Goal: Transaction & Acquisition: Download file/media

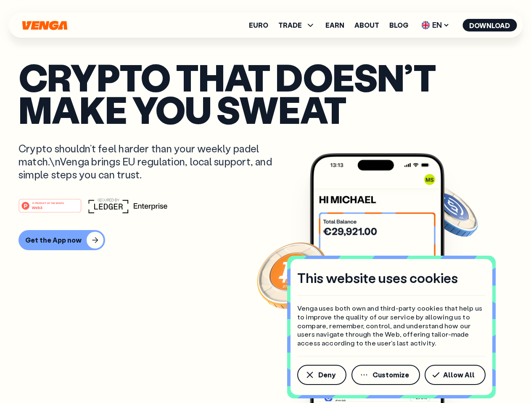
click at [265, 202] on div "#1 PRODUCT OF THE MONTH Web3" at bounding box center [265, 205] width 494 height 15
click at [321, 375] on span "Deny" at bounding box center [326, 375] width 17 height 7
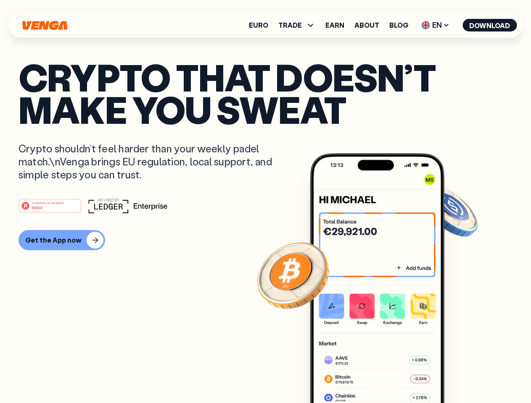
click at [386, 375] on img at bounding box center [377, 294] width 134 height 282
click at [456, 375] on article "Crypto that doesn’t make you sweat Crypto shouldn’t feel harder than your weekl…" at bounding box center [265, 218] width 494 height 315
click at [299, 25] on span "TRADE" at bounding box center [290, 25] width 24 height 7
click at [435, 25] on span "EN" at bounding box center [435, 24] width 34 height 13
click at [490, 25] on button "Download" at bounding box center [489, 25] width 54 height 13
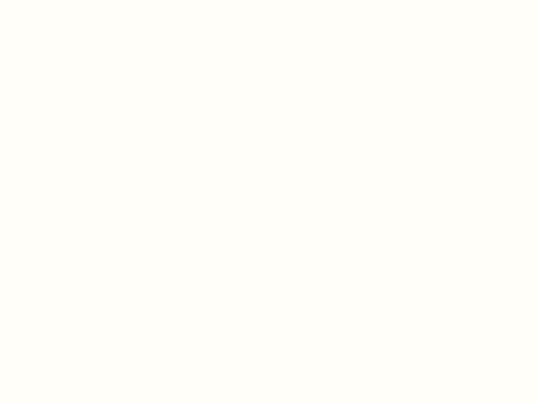
click at [265, 0] on html "This website uses cookies Venga uses both own and third-party cookies that help…" at bounding box center [269, 0] width 538 height 0
click at [61, 0] on html "This website uses cookies Venga uses both own and third-party cookies that help…" at bounding box center [269, 0] width 538 height 0
click at [51, 0] on html "This website uses cookies Venga uses both own and third-party cookies that help…" at bounding box center [269, 0] width 538 height 0
